Goal: Task Accomplishment & Management: Use online tool/utility

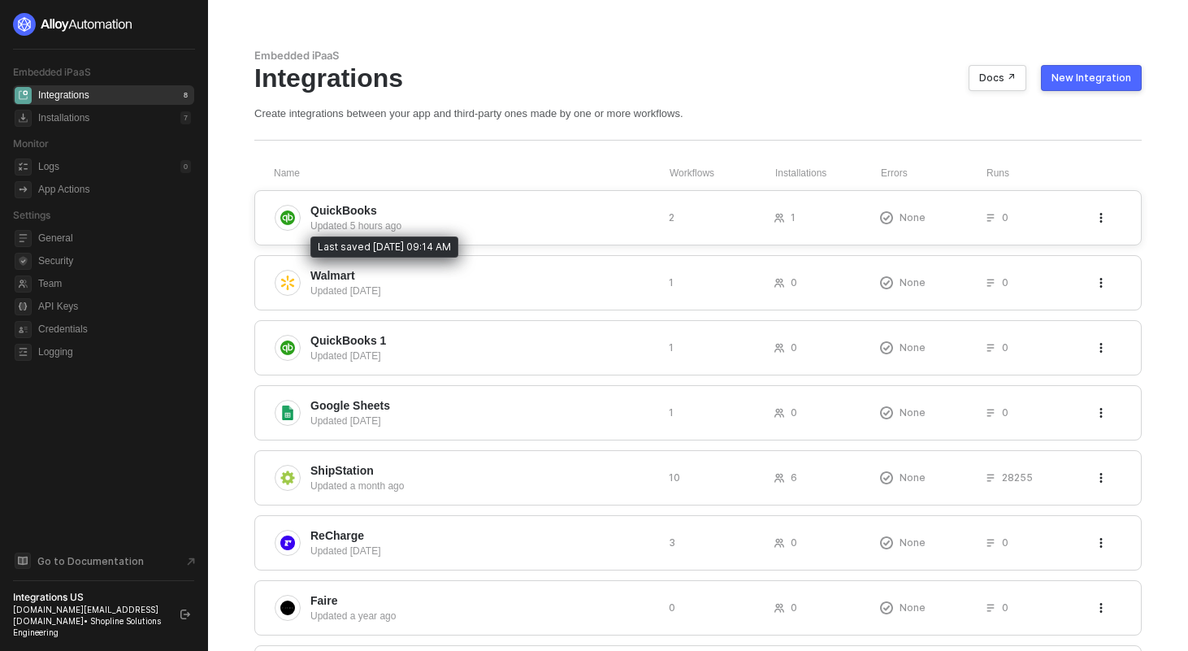
click at [349, 219] on div "Updated 5 hours ago" at bounding box center [482, 226] width 345 height 15
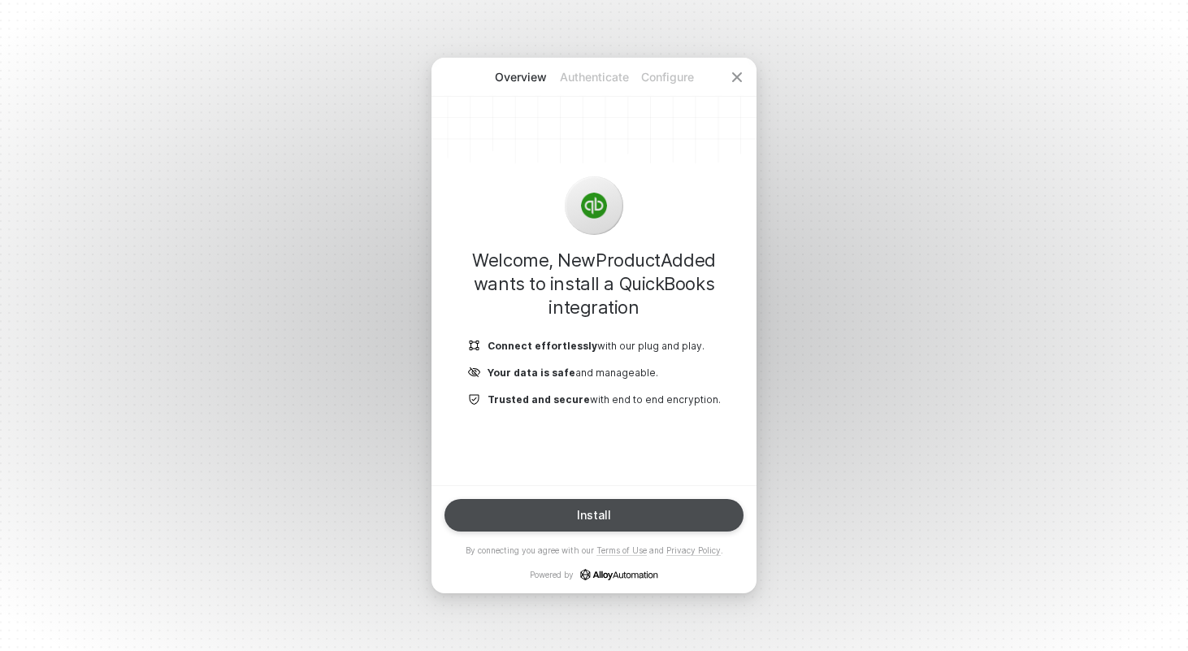
click at [590, 517] on div "Install" at bounding box center [594, 515] width 34 height 13
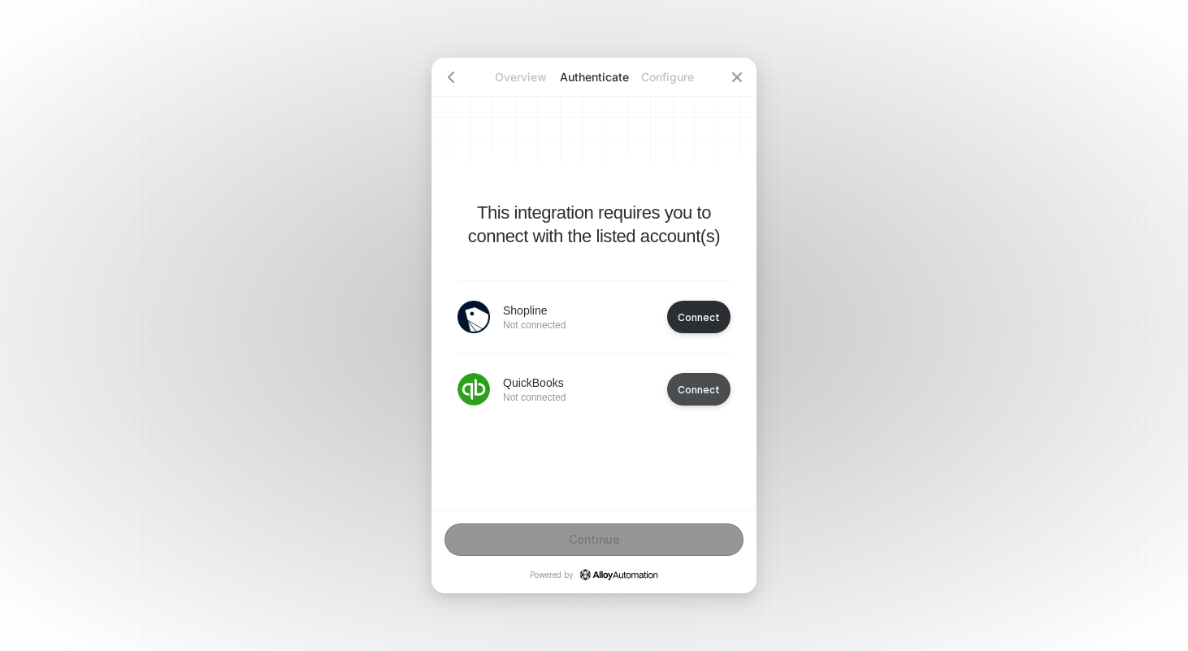
click at [688, 323] on div "Connect" at bounding box center [699, 317] width 42 height 12
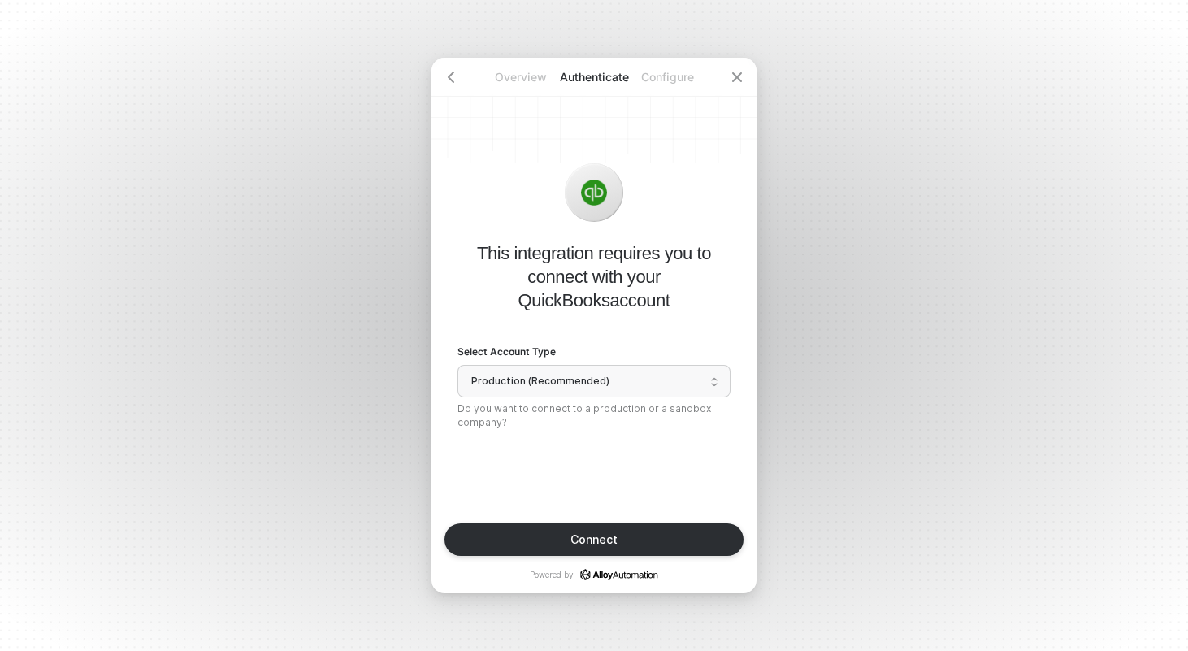
click at [687, 384] on span "Production (Recommended)" at bounding box center [593, 381] width 245 height 24
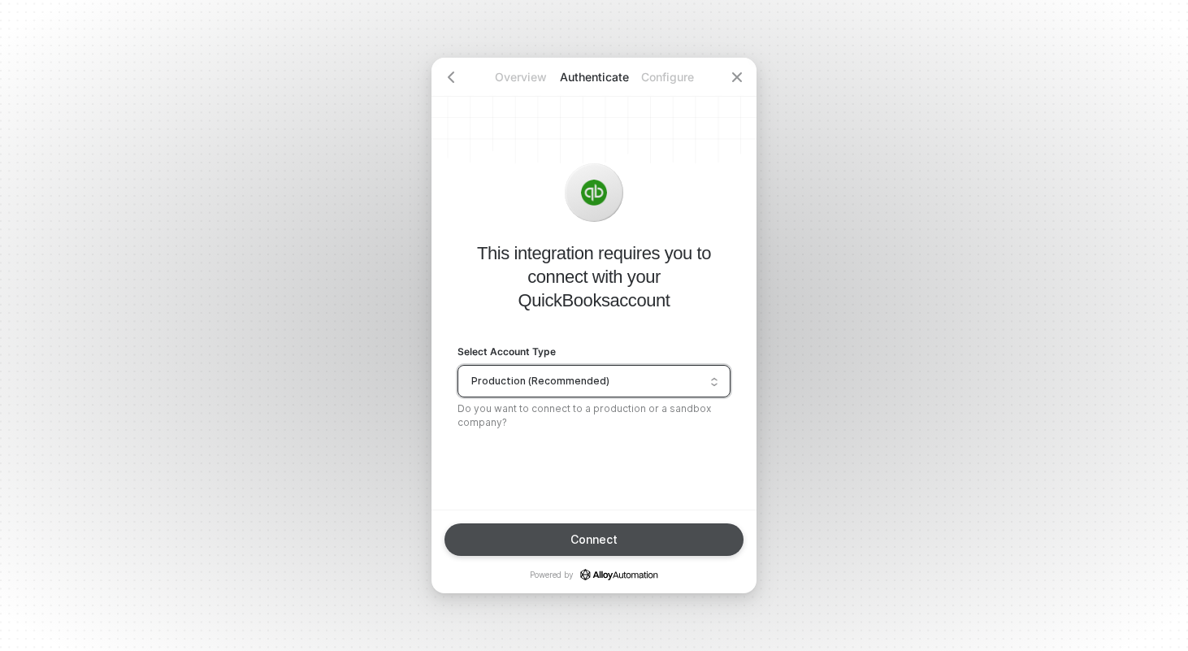
click at [628, 542] on button "Connect" at bounding box center [593, 539] width 299 height 32
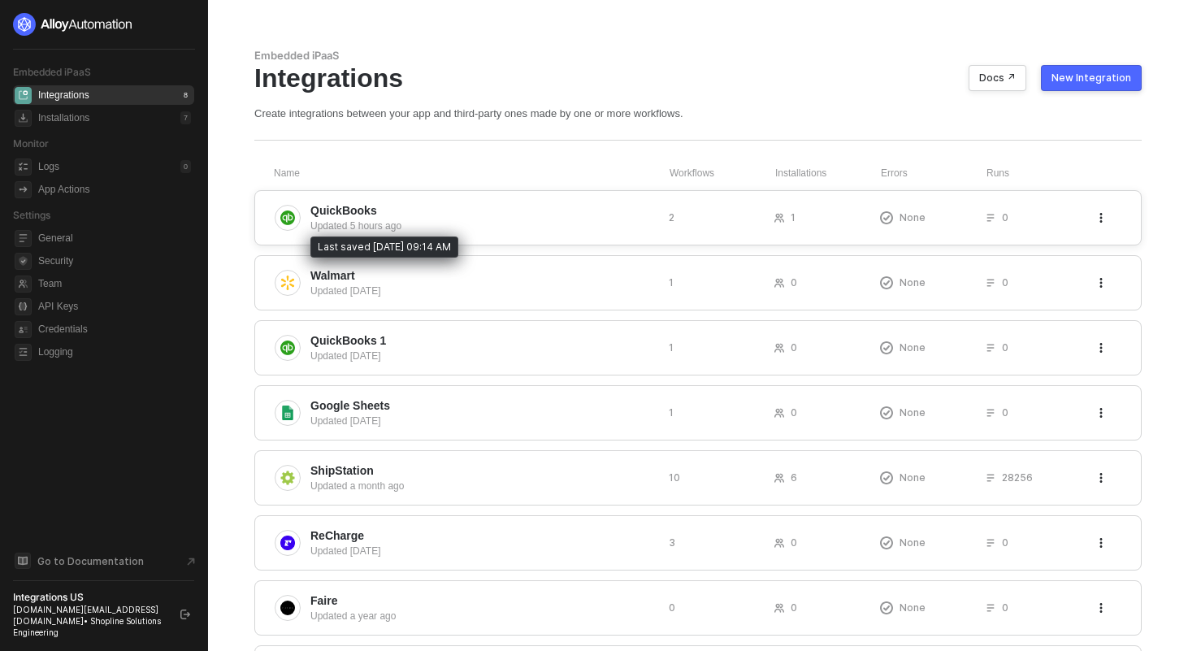
click at [358, 212] on span "QuickBooks" at bounding box center [343, 210] width 67 height 16
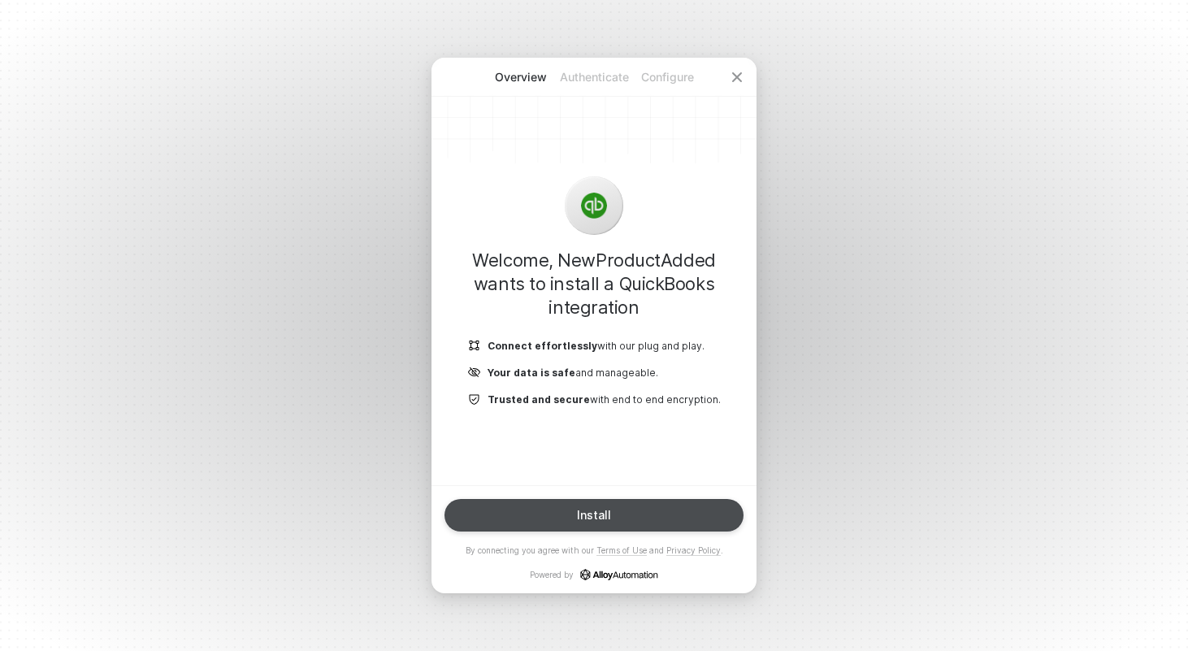
click at [605, 511] on div "Install" at bounding box center [594, 515] width 34 height 13
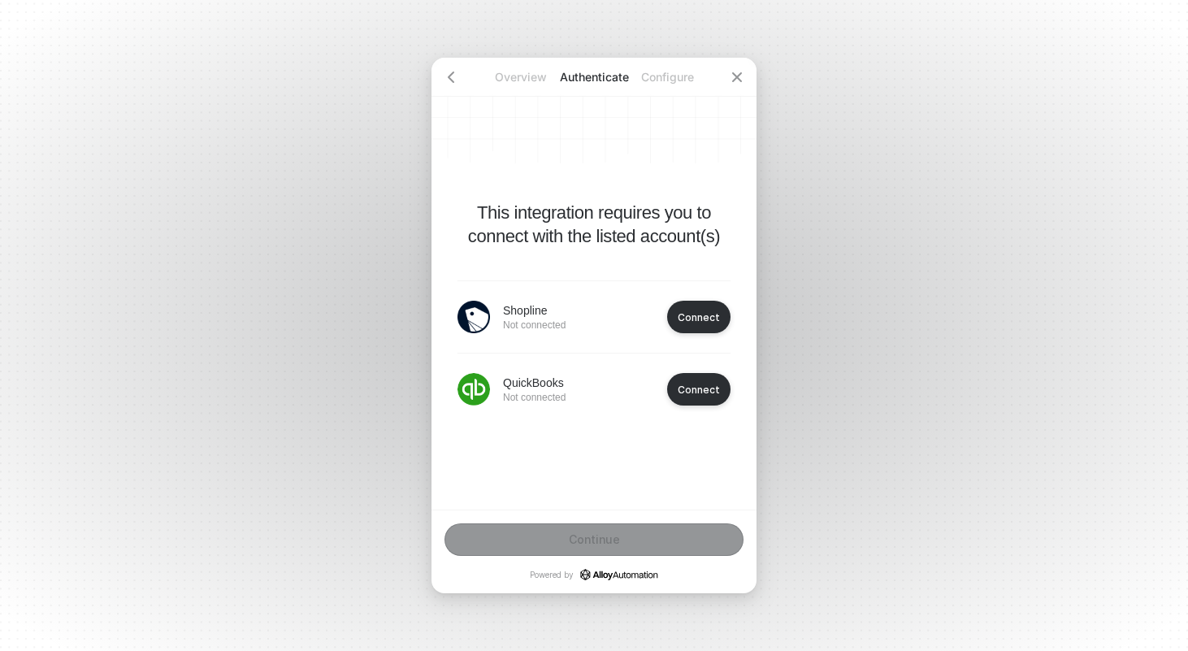
click at [1061, 149] on div "Overview Authenticate Configure This integration requires you to connect with t…" at bounding box center [594, 325] width 1188 height 651
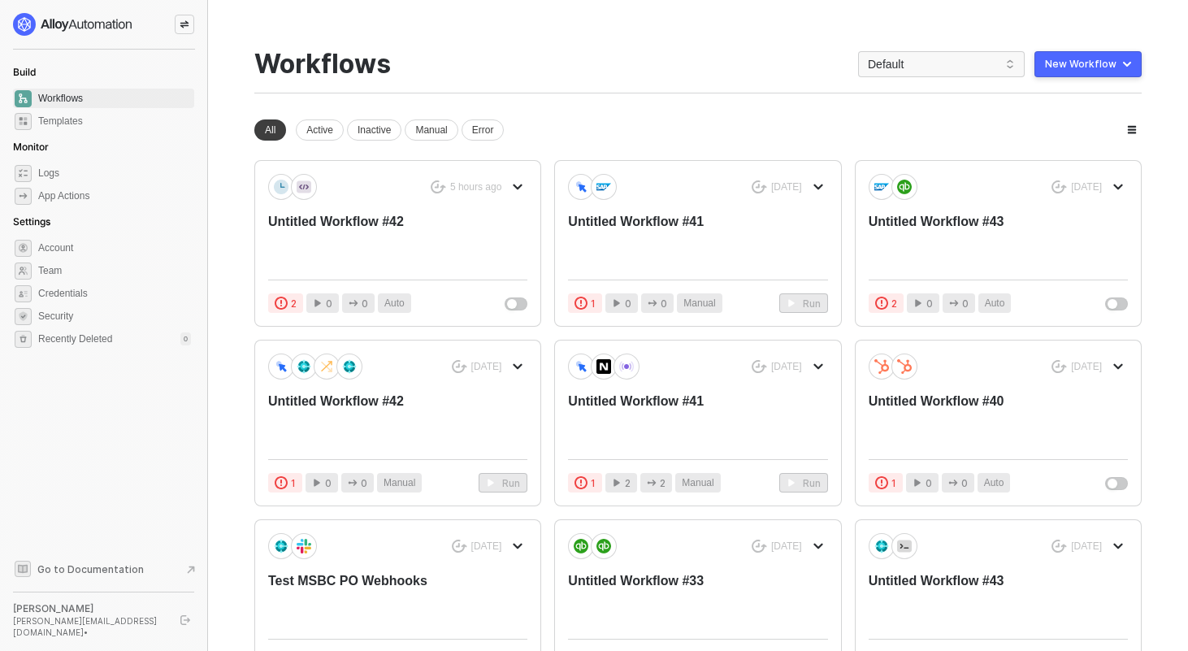
click at [187, 31] on div at bounding box center [184, 24] width 19 height 19
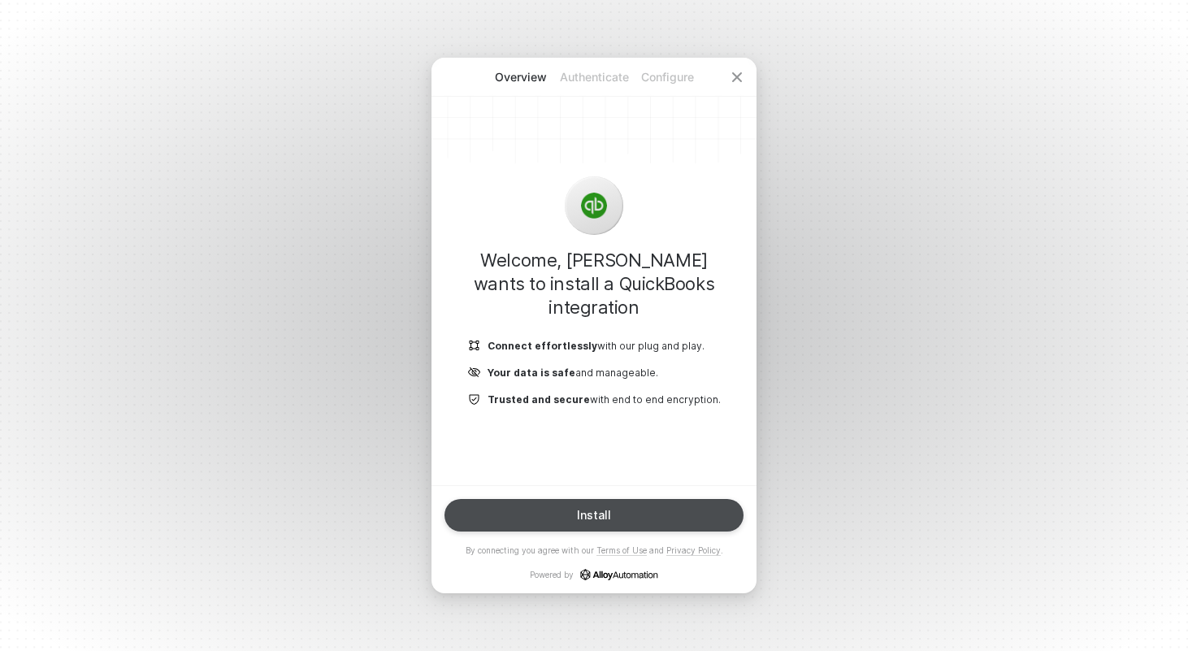
click at [605, 509] on div "Install" at bounding box center [594, 515] width 34 height 13
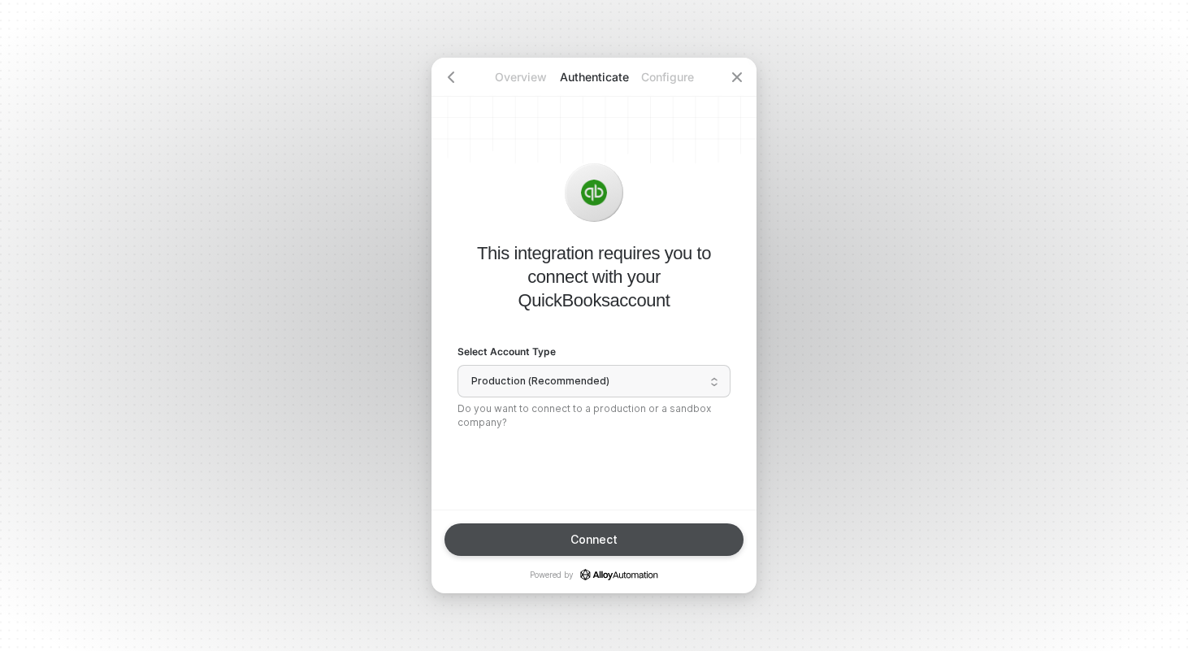
click at [601, 530] on button "Connect" at bounding box center [593, 539] width 299 height 32
